Goal: Transaction & Acquisition: Book appointment/travel/reservation

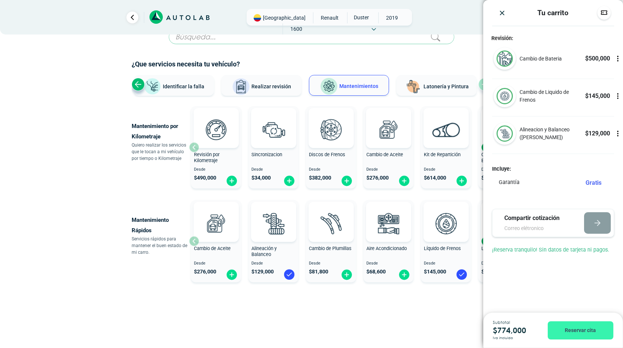
click at [576, 333] on button "Reservar cita" at bounding box center [581, 330] width 66 height 18
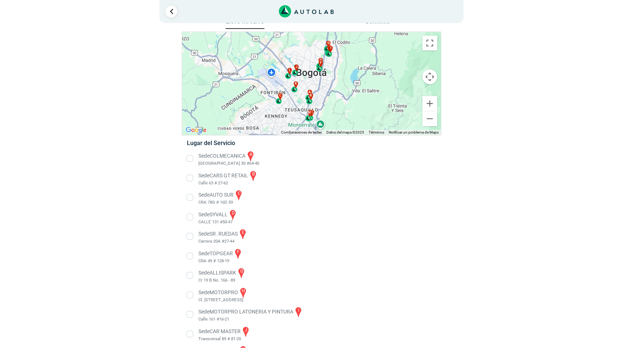
scroll to position [17, 0]
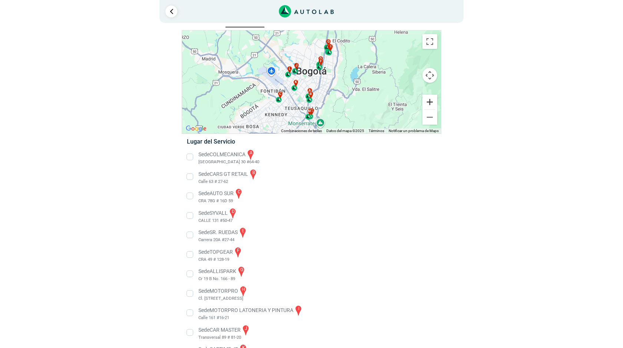
click at [429, 104] on button "Ampliar" at bounding box center [429, 102] width 15 height 15
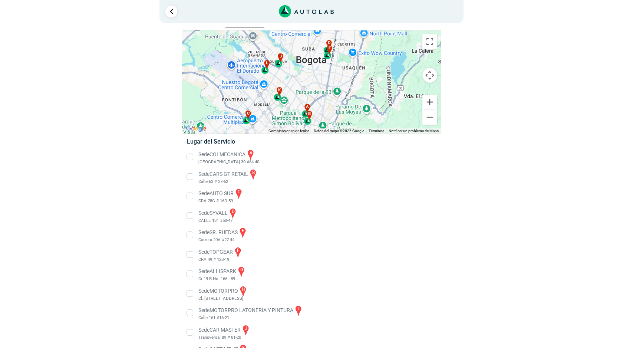
click at [430, 102] on button "Ampliar" at bounding box center [429, 102] width 15 height 15
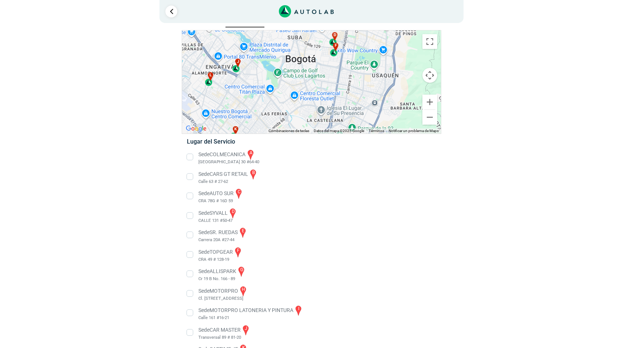
drag, startPoint x: 380, startPoint y: 83, endPoint x: 370, endPoint y: 105, distance: 24.2
click at [370, 105] on div "a b c d e f g" at bounding box center [311, 81] width 259 height 103
click at [336, 55] on div "f" at bounding box center [334, 50] width 8 height 14
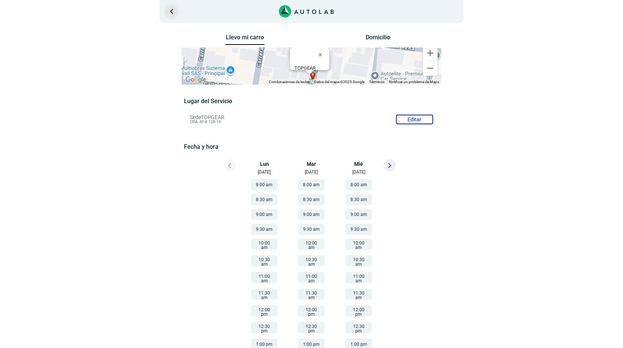
click at [173, 11] on link "Ir al paso anterior" at bounding box center [171, 12] width 12 height 12
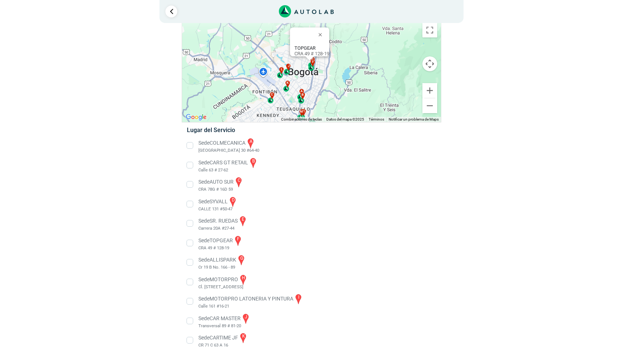
scroll to position [27, 0]
click at [432, 93] on button "Ampliar" at bounding box center [429, 92] width 15 height 15
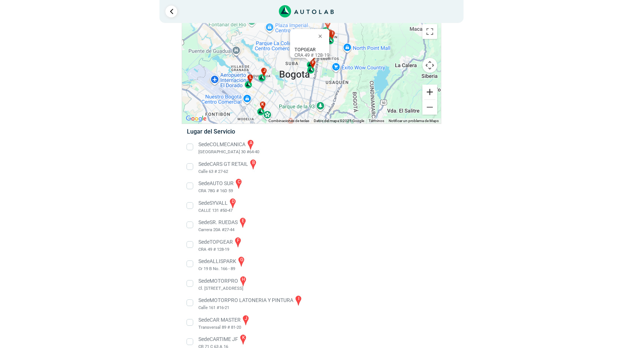
click at [432, 93] on button "Ampliar" at bounding box center [429, 92] width 15 height 15
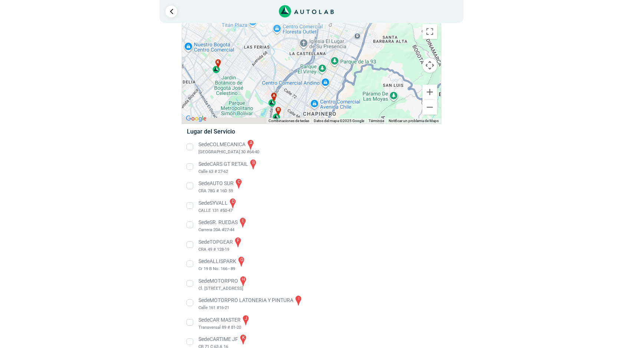
drag, startPoint x: 320, startPoint y: 97, endPoint x: 326, endPoint y: 12, distance: 85.5
click at [326, 12] on div "3 Llevo mi carro [GEOGRAPHIC_DATA] ← Mover a la izquierda → ↑ ↓ + - Fin" at bounding box center [311, 186] width 445 height 426
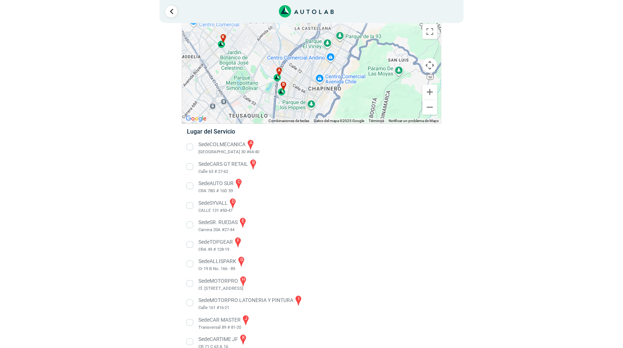
drag, startPoint x: 328, startPoint y: 56, endPoint x: 333, endPoint y: 30, distance: 26.5
click at [333, 30] on div "a b c d e f g" at bounding box center [311, 71] width 259 height 103
click at [191, 165] on li "Sede CARS GT RETAIL b Calle 63 # 27-62" at bounding box center [311, 166] width 260 height 17
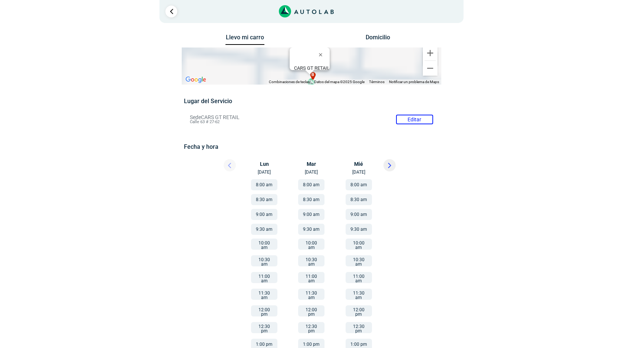
click at [386, 165] on button at bounding box center [389, 165] width 12 height 12
click at [269, 200] on button "8:30 am" at bounding box center [264, 199] width 26 height 11
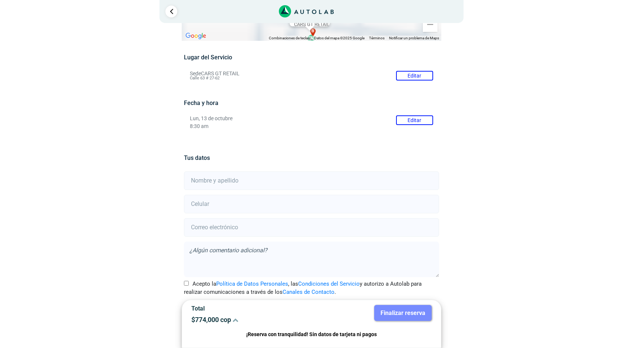
scroll to position [55, 0]
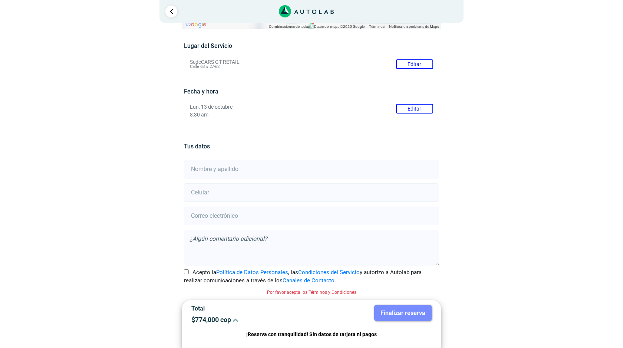
click at [293, 173] on input "text" at bounding box center [311, 169] width 255 height 19
type input "[PERSON_NAME]"
type input "3106666680"
type input "[EMAIL_ADDRESS][DOMAIN_NAME]"
click at [185, 272] on input "Acepto la Política de Datos Personales , las Condiciones del Servicio y autoriz…" at bounding box center [186, 271] width 5 height 5
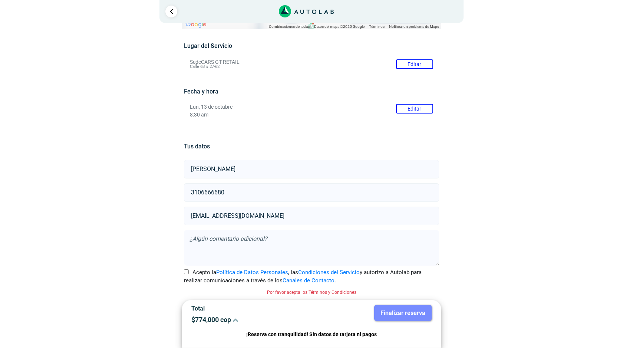
checkbox input "true"
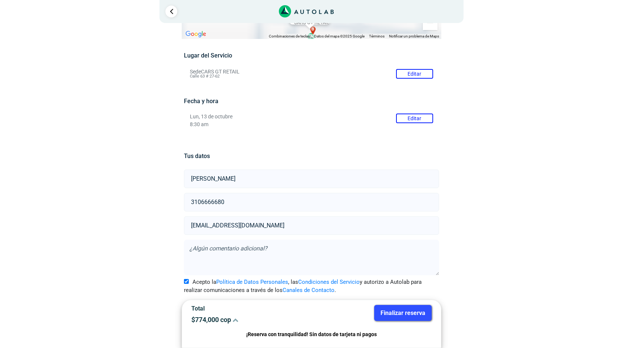
scroll to position [46, 0]
click at [389, 312] on button "Finalizar reserva" at bounding box center [402, 313] width 57 height 16
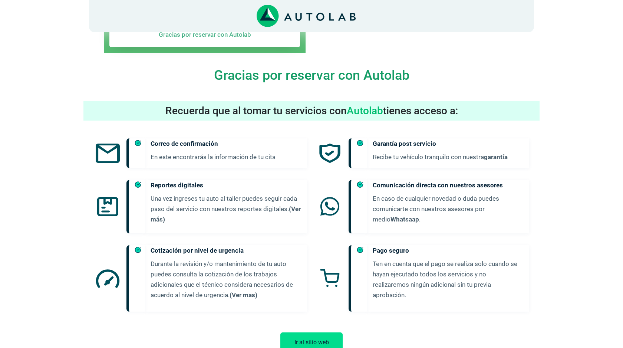
scroll to position [366, 0]
